Goal: Information Seeking & Learning: Check status

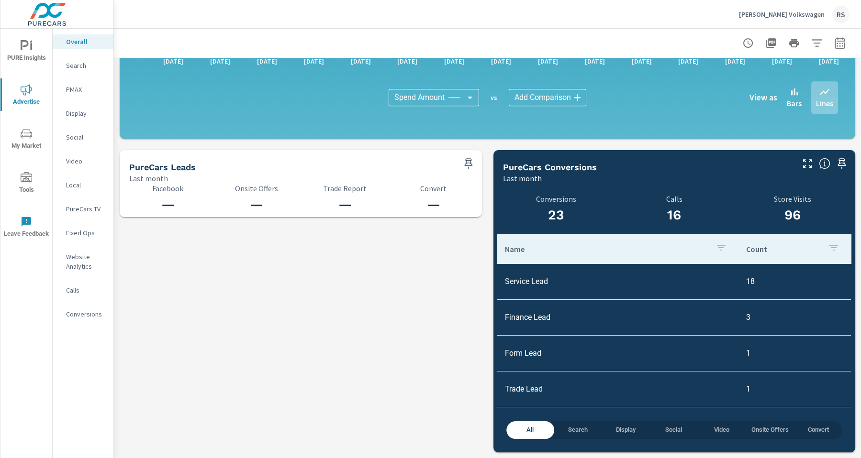
scroll to position [0, 0]
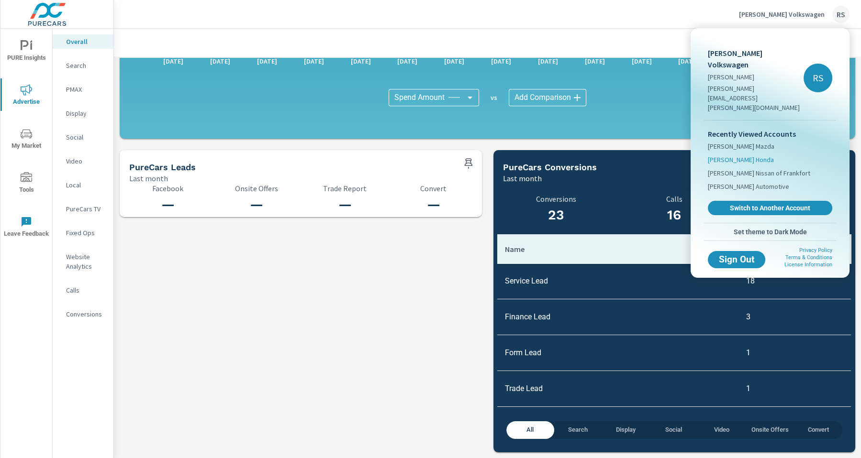
click at [754, 155] on span "[PERSON_NAME] Honda" at bounding box center [741, 160] width 66 height 10
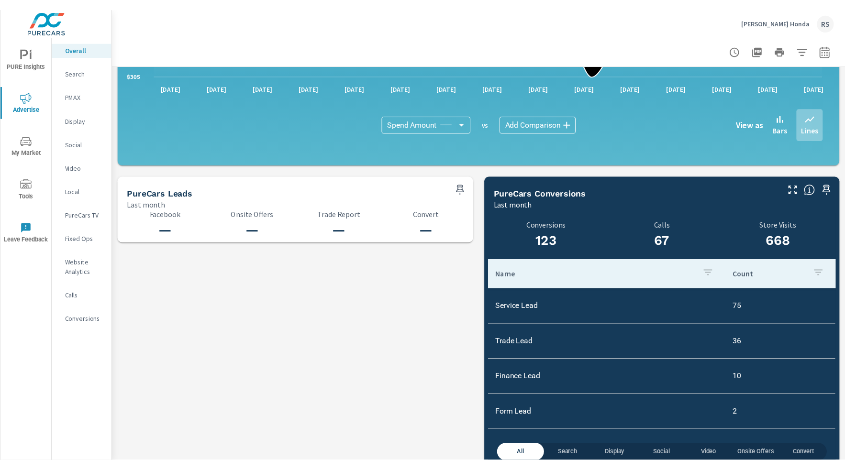
scroll to position [912, 0]
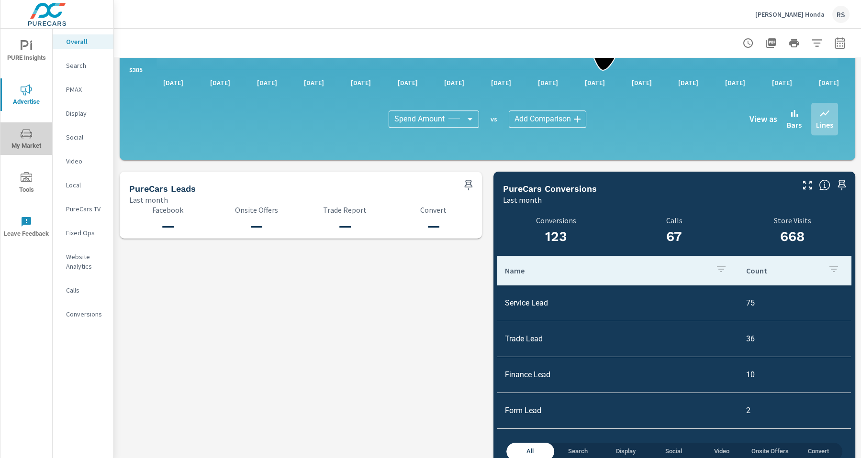
click at [25, 138] on icon "nav menu" at bounding box center [26, 133] width 11 height 11
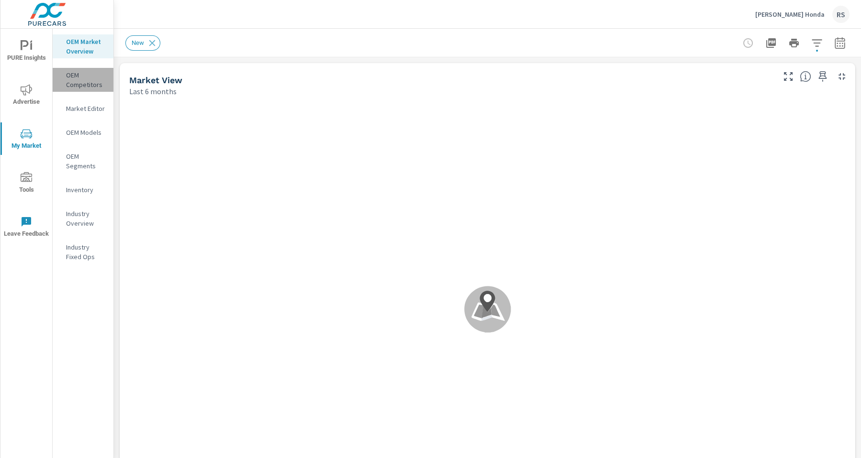
click at [78, 86] on p "OEM Competitors" at bounding box center [86, 79] width 40 height 19
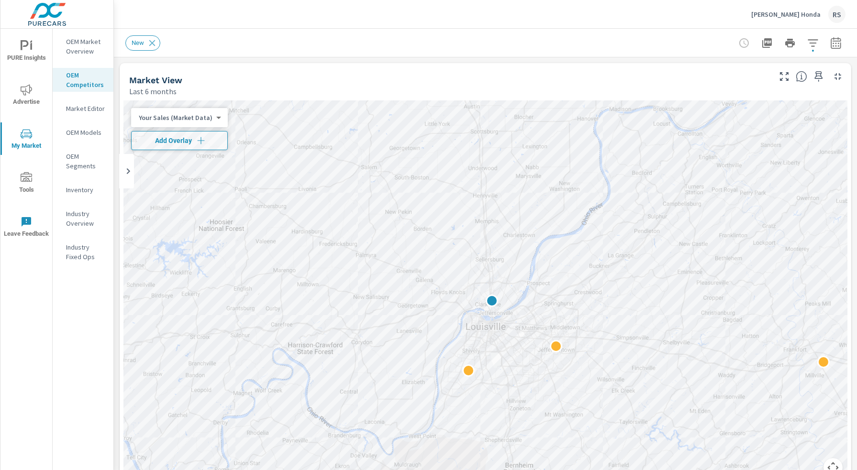
click at [27, 92] on icon "nav menu" at bounding box center [26, 89] width 11 height 11
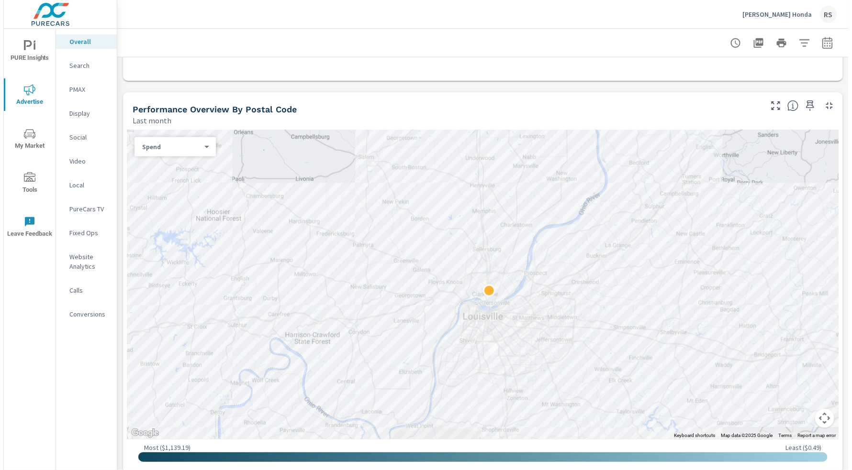
scroll to position [274, 0]
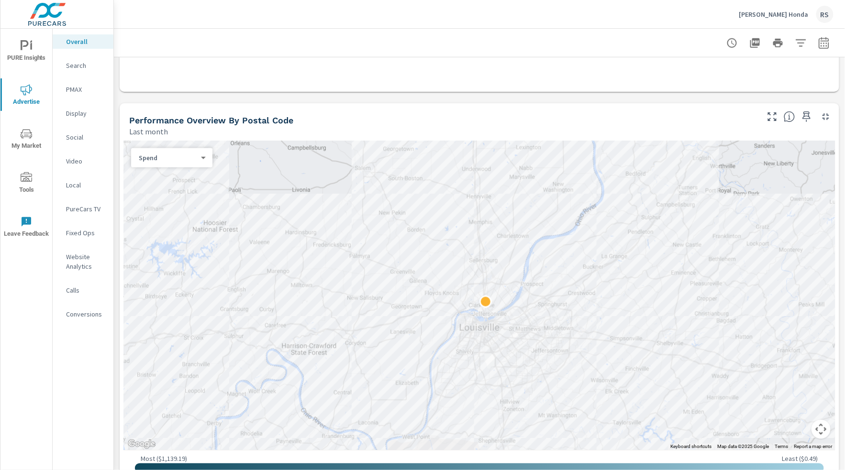
click at [82, 67] on p "Search" at bounding box center [86, 66] width 40 height 10
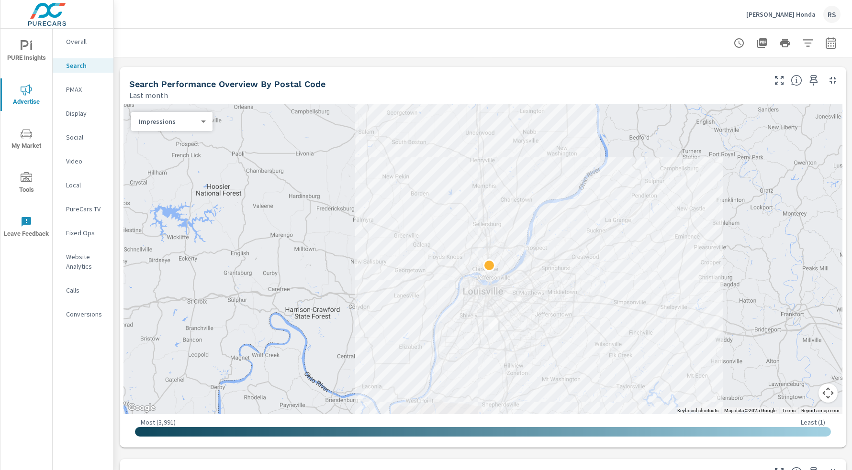
scroll to position [84, 0]
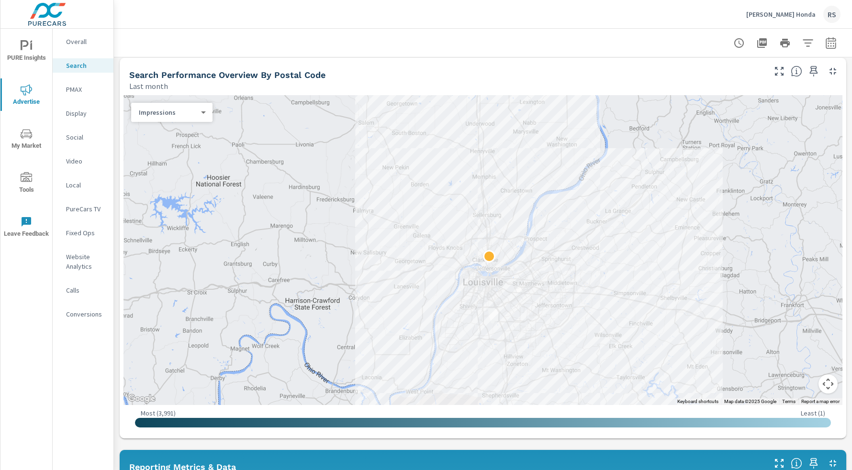
click at [822, 391] on button "Map camera controls" at bounding box center [827, 384] width 19 height 19
click at [797, 388] on button "Zoom out" at bounding box center [803, 384] width 19 height 19
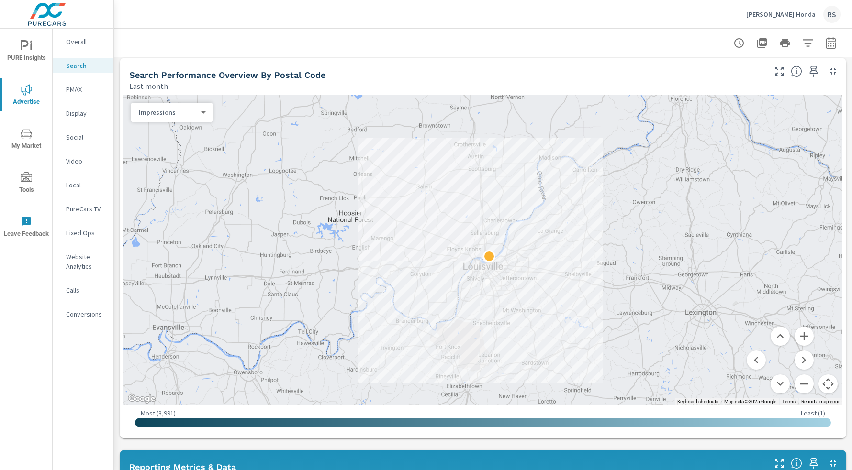
click at [781, 12] on p "[PERSON_NAME] Honda" at bounding box center [780, 14] width 69 height 9
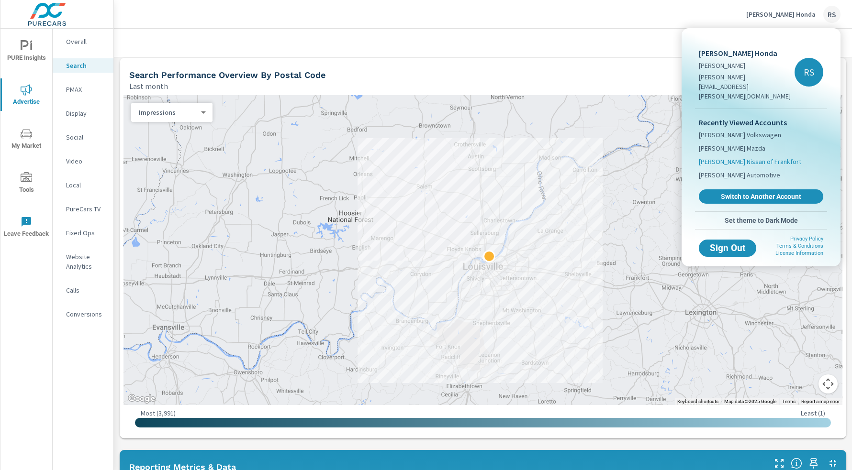
click at [779, 157] on span "[PERSON_NAME] Nissan of Frankfort" at bounding box center [750, 162] width 102 height 10
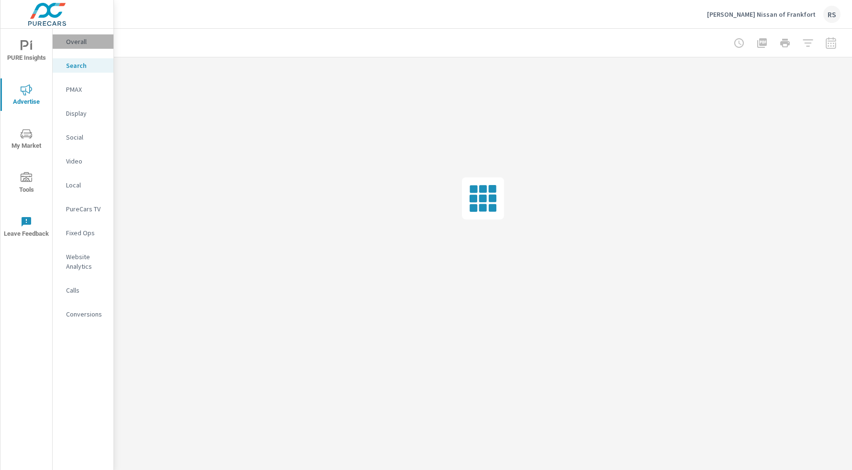
click at [76, 42] on p "Overall" at bounding box center [86, 42] width 40 height 10
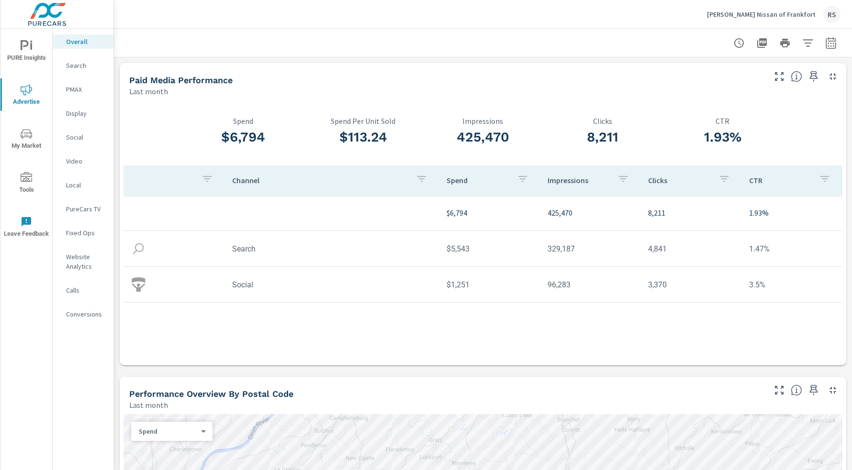
click at [744, 14] on p "[PERSON_NAME] Nissan of Frankfort" at bounding box center [761, 14] width 109 height 9
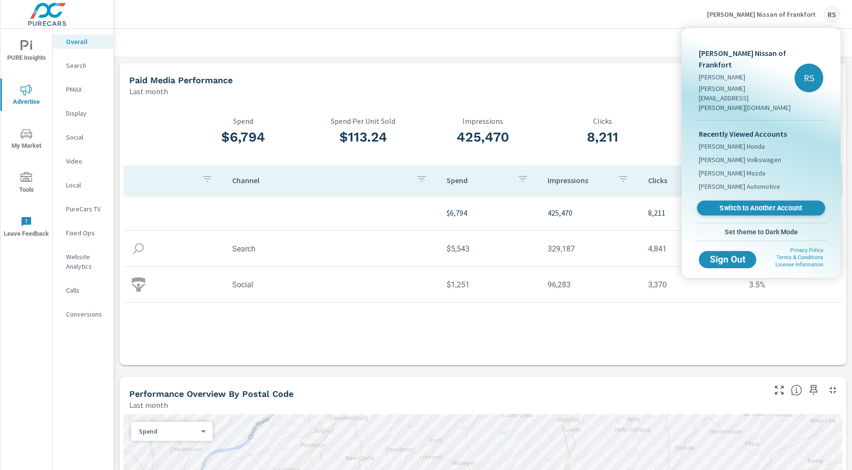
click at [748, 204] on span "Switch to Another Account" at bounding box center [760, 208] width 117 height 9
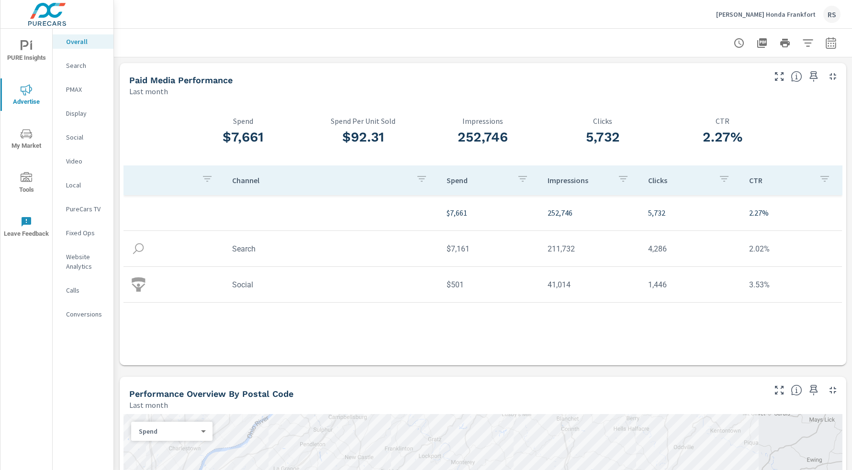
click at [81, 68] on p "Search" at bounding box center [86, 66] width 40 height 10
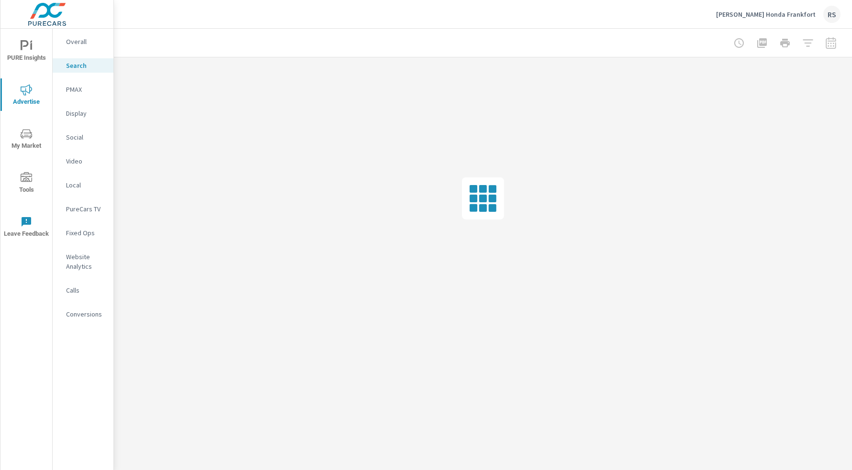
click at [81, 44] on p "Overall" at bounding box center [86, 42] width 40 height 10
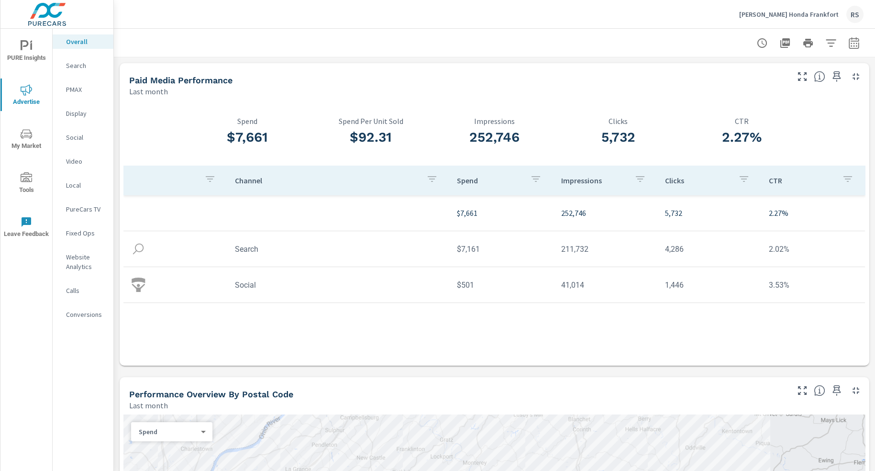
click at [74, 65] on p "Search" at bounding box center [86, 66] width 40 height 10
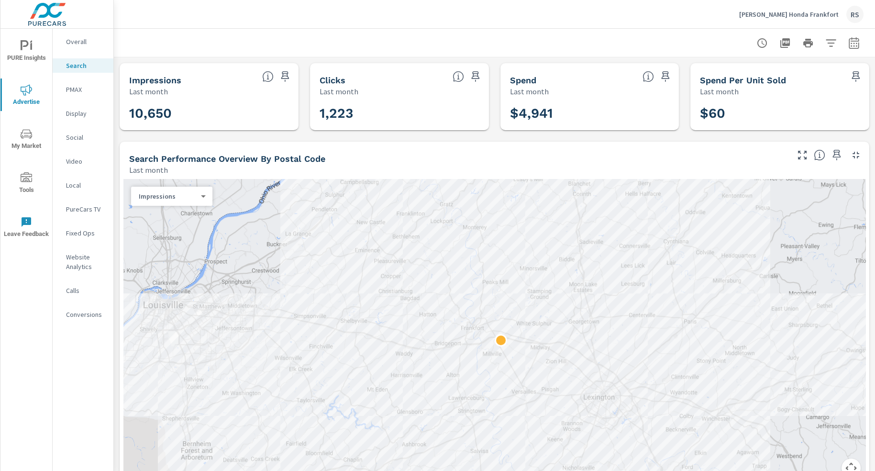
click at [849, 45] on icon "button" at bounding box center [853, 42] width 11 height 11
select select "Last month"
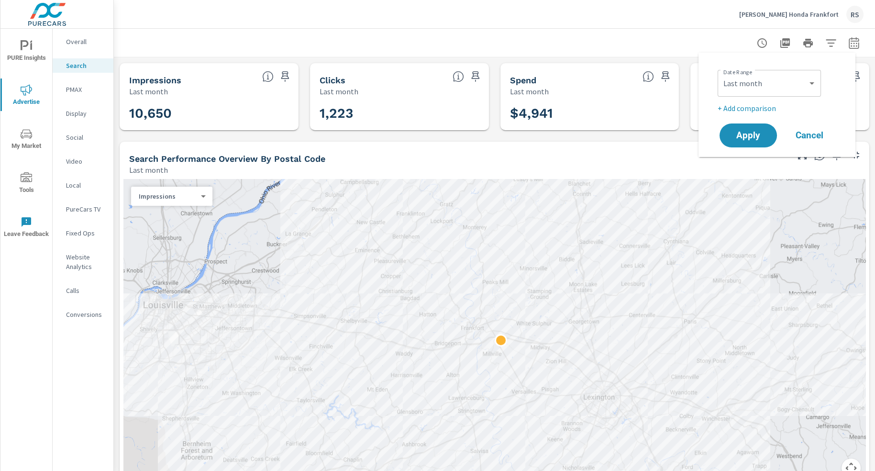
click at [768, 106] on p "+ Add comparison" at bounding box center [779, 107] width 122 height 11
select select "Previous period"
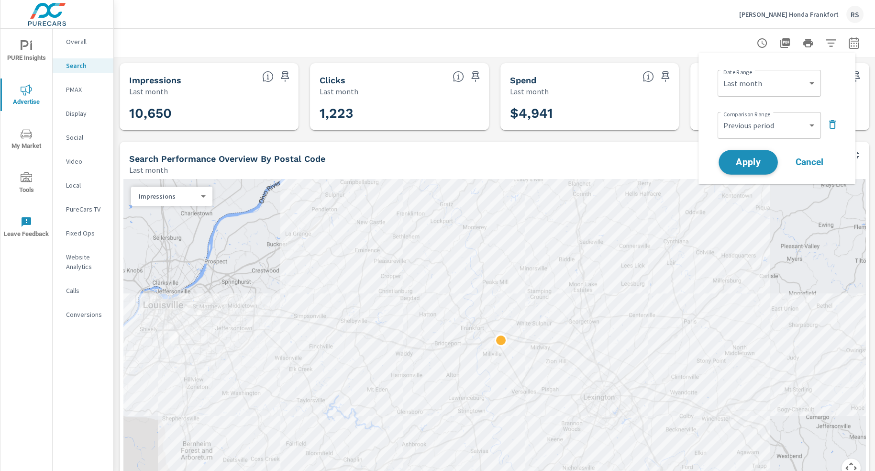
click at [755, 165] on span "Apply" at bounding box center [748, 162] width 39 height 9
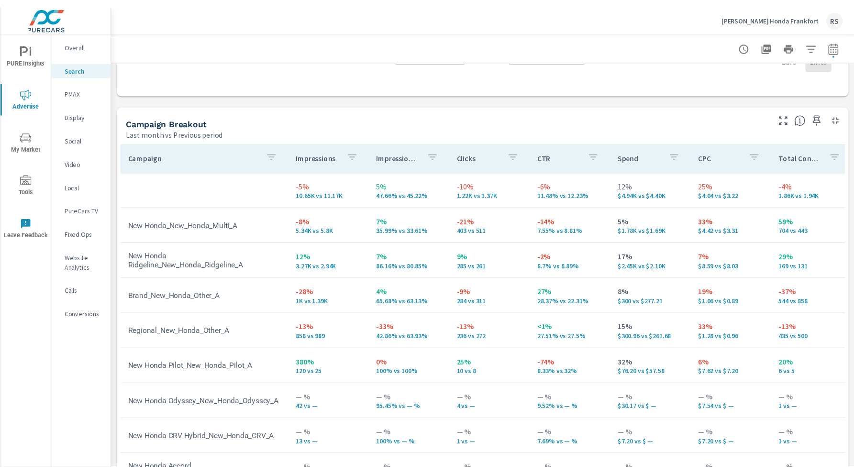
scroll to position [917, 0]
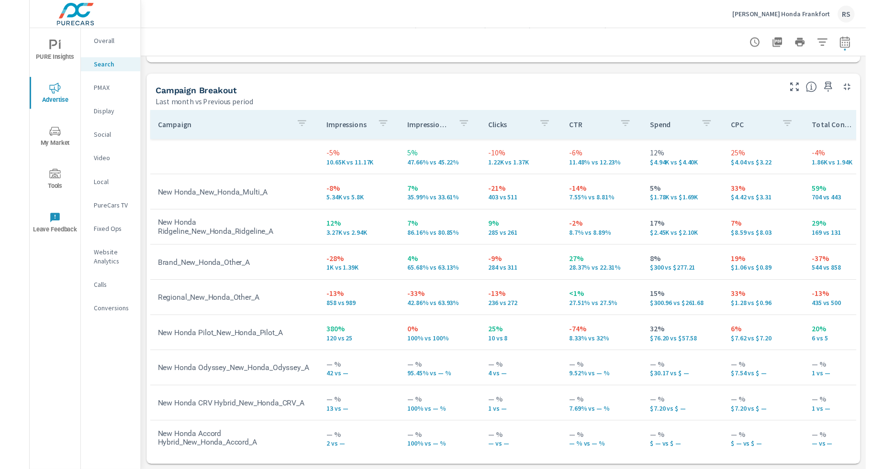
scroll to position [909, 0]
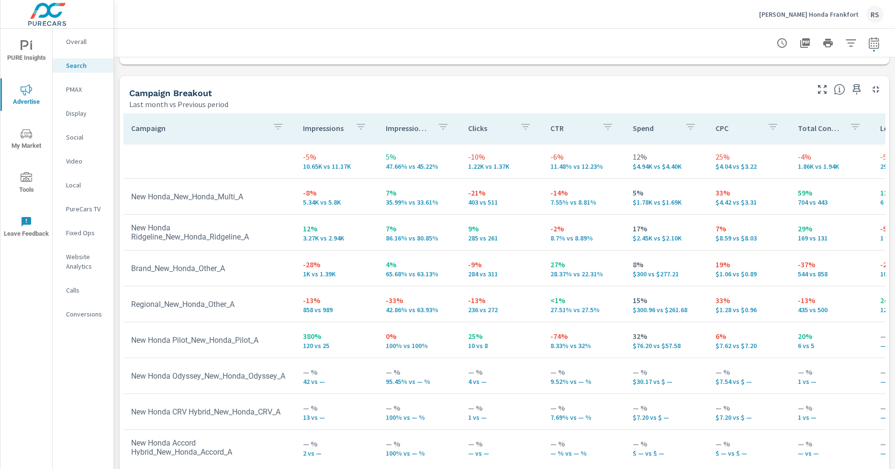
scroll to position [89, 0]
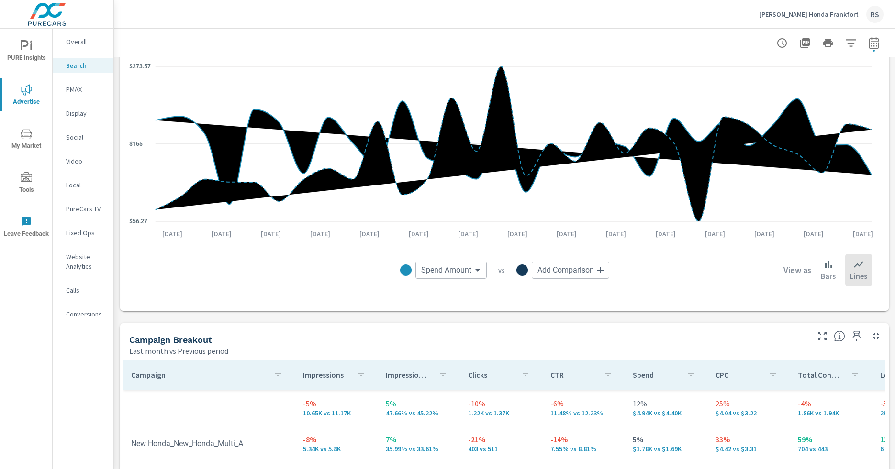
scroll to position [919, 0]
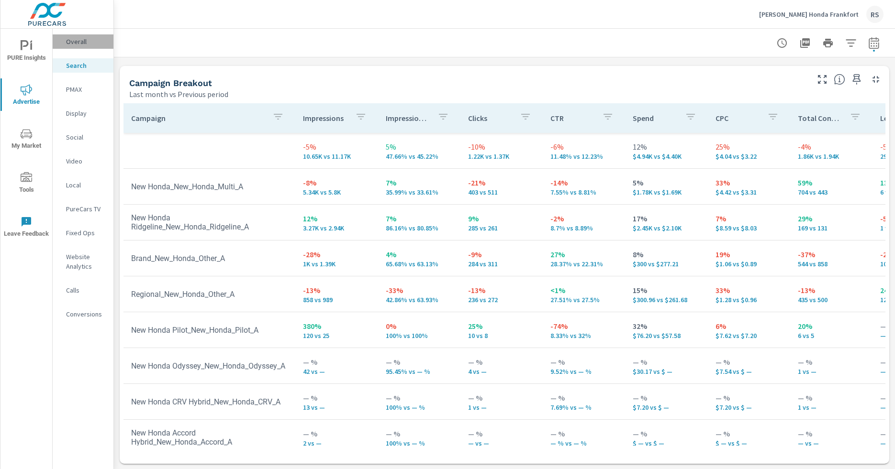
click at [71, 43] on p "Overall" at bounding box center [86, 42] width 40 height 10
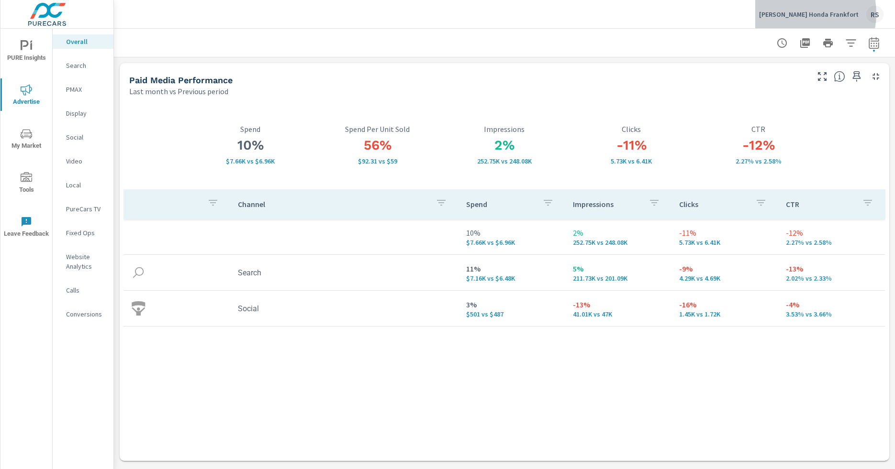
click at [803, 13] on p "[PERSON_NAME] Honda Frankfort" at bounding box center [809, 14] width 100 height 9
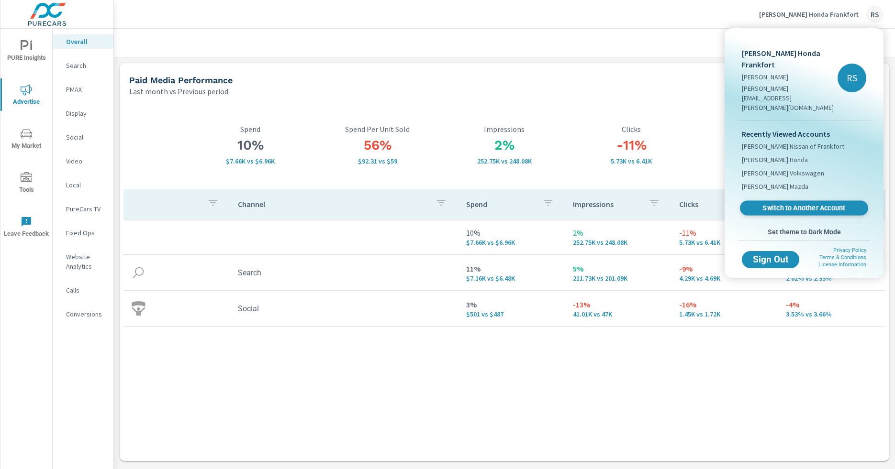
click at [799, 204] on span "Switch to Another Account" at bounding box center [803, 208] width 117 height 9
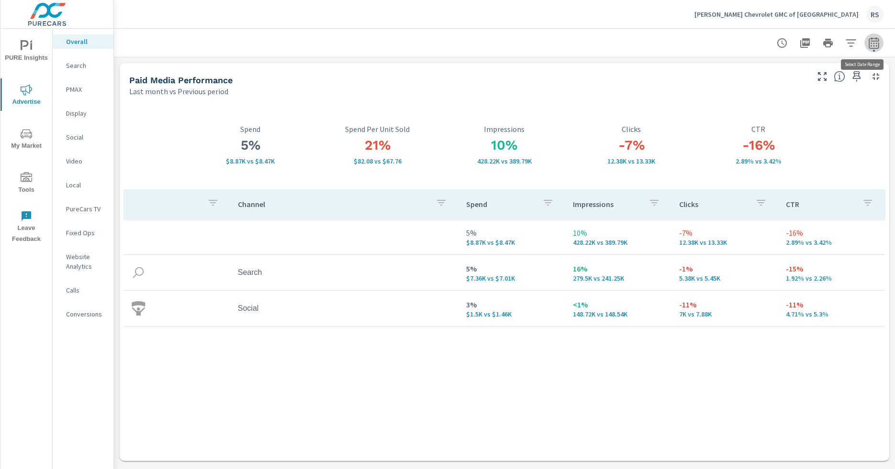
click at [874, 45] on button "button" at bounding box center [873, 42] width 19 height 19
select select "Last month"
select select "Previous period"
click at [874, 45] on button "button" at bounding box center [873, 42] width 19 height 19
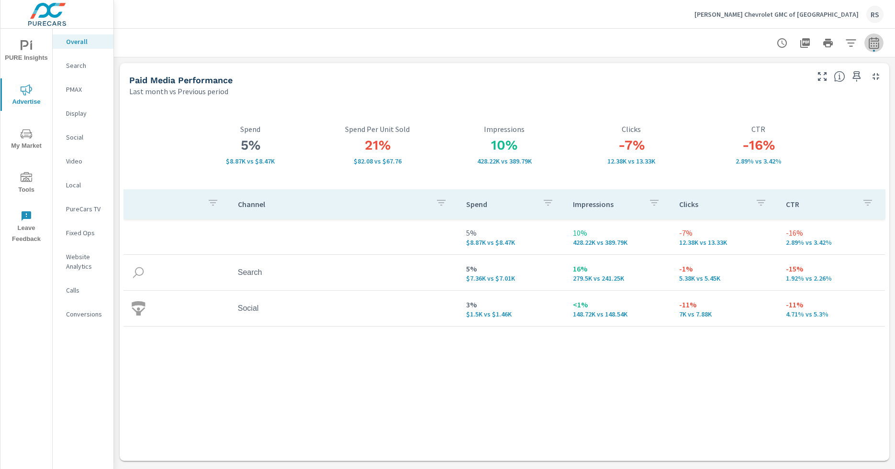
select select "Last month"
select select "Previous period"
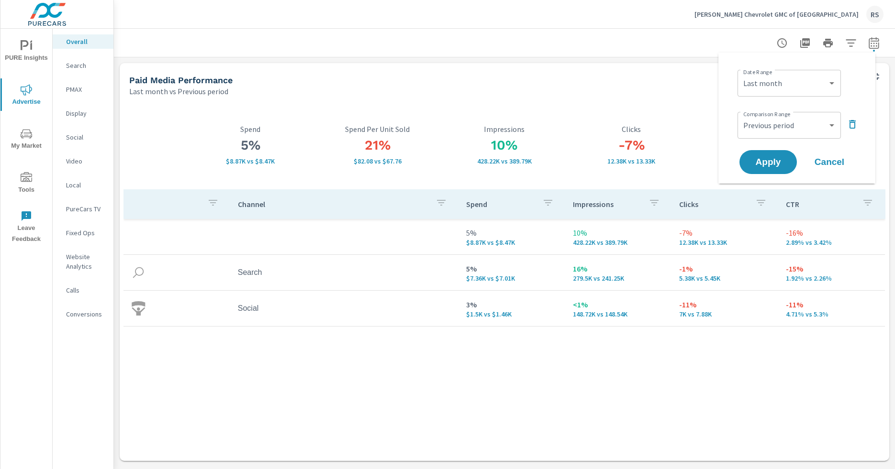
click at [848, 129] on icon "button" at bounding box center [851, 124] width 11 height 11
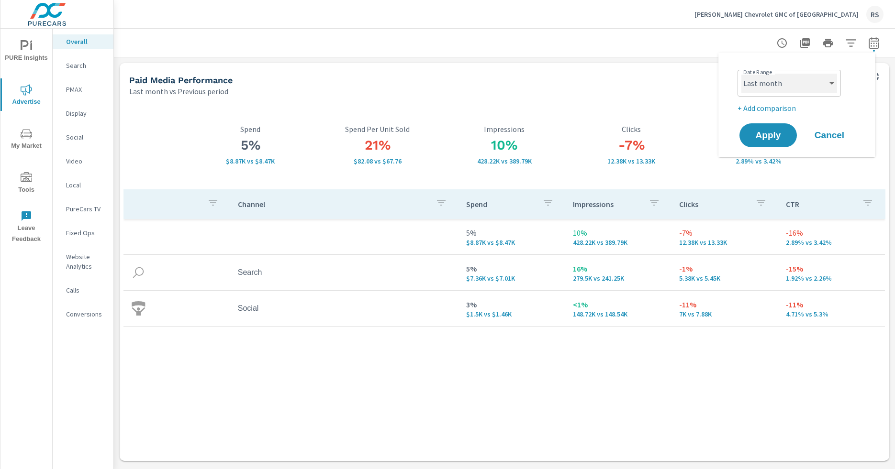
click at [824, 80] on select "Custom Yesterday Last week Last 7 days Last 14 days Last 30 days Last 45 days L…" at bounding box center [789, 83] width 96 height 19
click at [741, 74] on select "Custom Yesterday Last week Last 7 days Last 14 days Last 30 days Last 45 days L…" at bounding box center [789, 83] width 96 height 19
select select "custom"
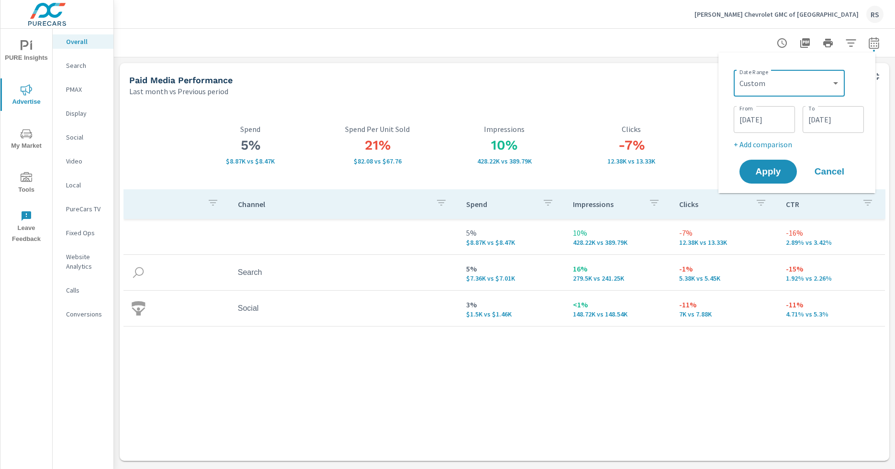
click at [757, 121] on input "09/01/2025" at bounding box center [764, 119] width 54 height 19
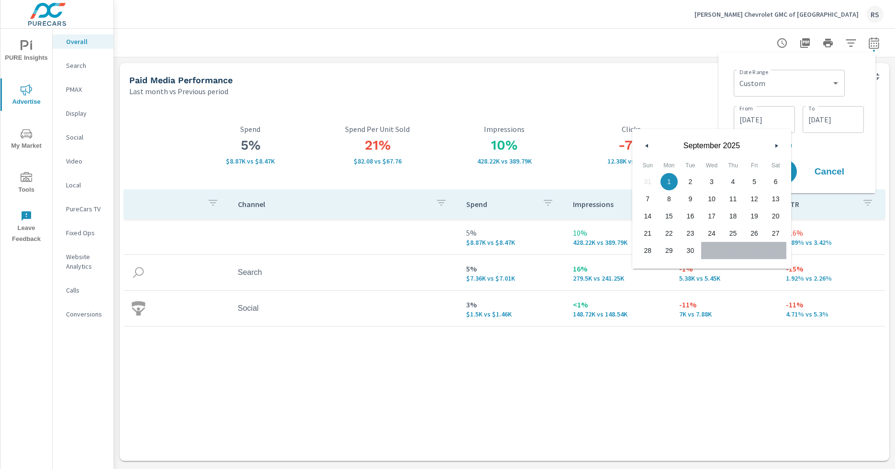
click at [645, 148] on button "button" at bounding box center [646, 145] width 11 height 11
click at [645, 147] on icon "button" at bounding box center [645, 146] width 5 height 4
click at [648, 180] on span "1" at bounding box center [648, 182] width 22 height 12
type input "06/01/2025"
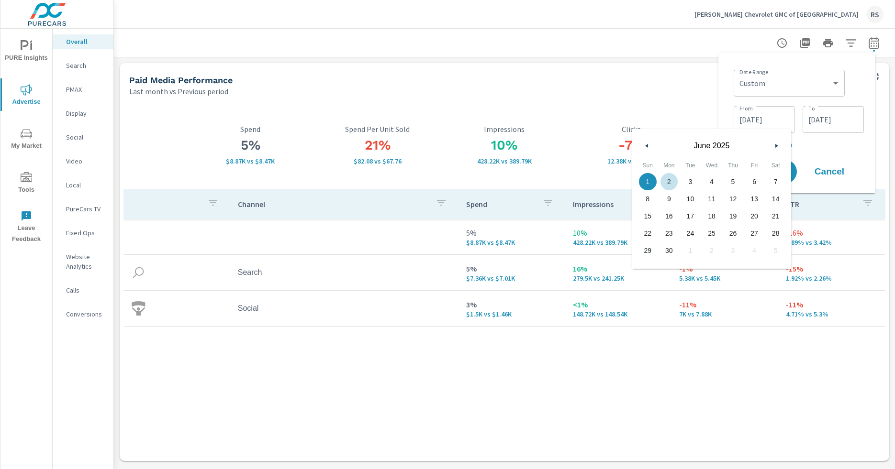
click at [829, 122] on input "09/30/2025" at bounding box center [833, 119] width 54 height 19
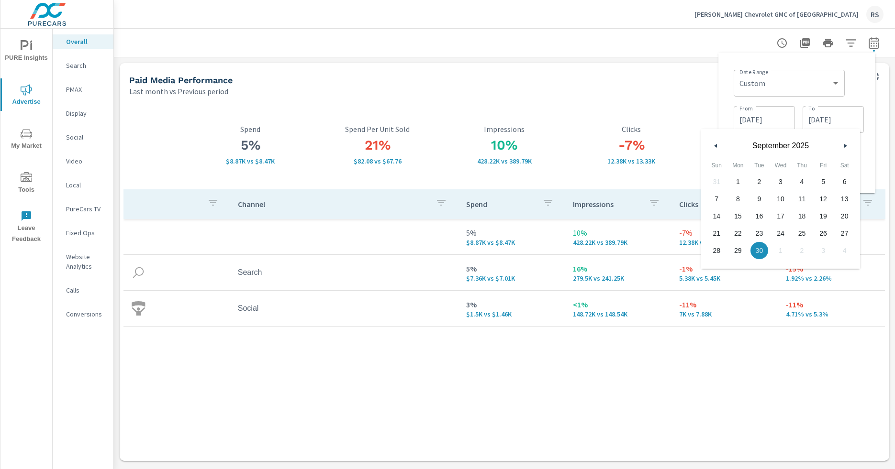
click at [759, 249] on span "30" at bounding box center [759, 251] width 22 height 12
click at [869, 89] on div "Date Range Custom Yesterday Last week Last 7 days Last 14 days Last 30 days Las…" at bounding box center [796, 123] width 157 height 141
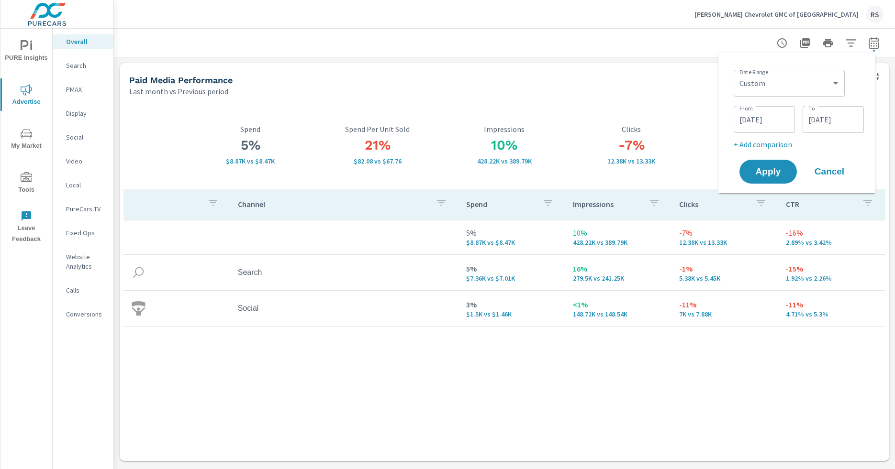
click at [782, 144] on p "+ Add comparison" at bounding box center [799, 144] width 130 height 11
select select "Previous period"
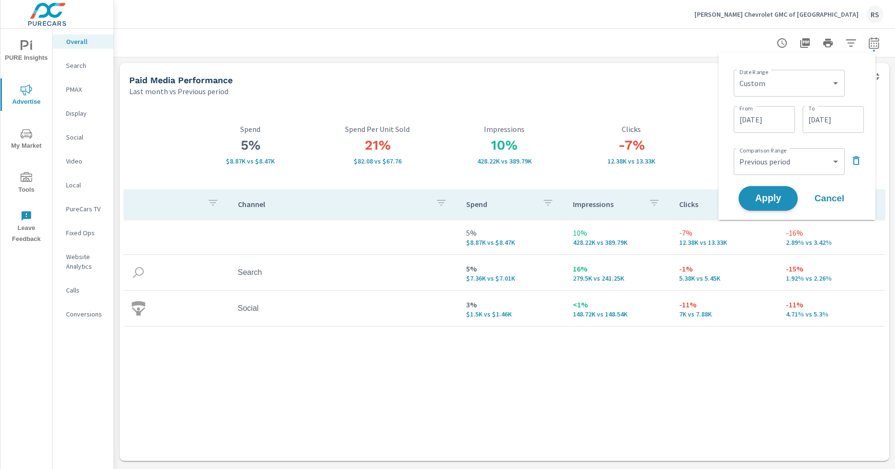
click at [767, 206] on button "Apply" at bounding box center [767, 198] width 59 height 25
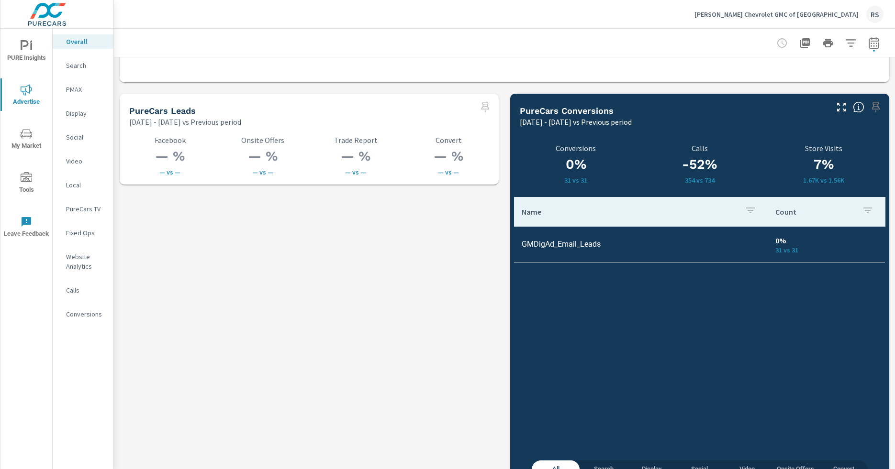
scroll to position [1322, 0]
